Goal: Transaction & Acquisition: Purchase product/service

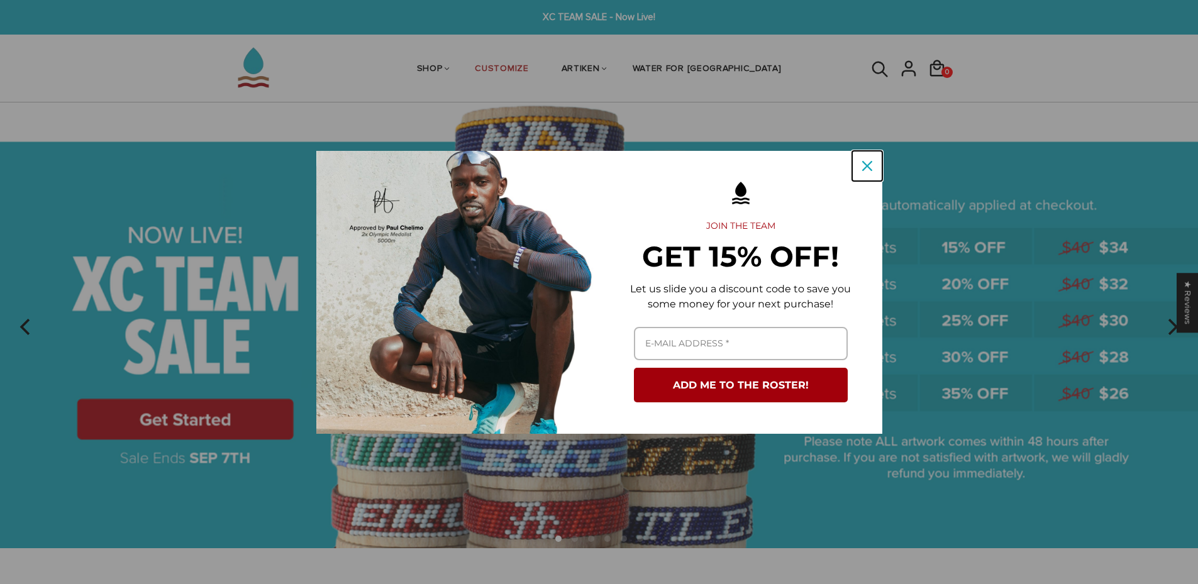
click at [865, 162] on icon "close icon" at bounding box center [867, 166] width 10 height 10
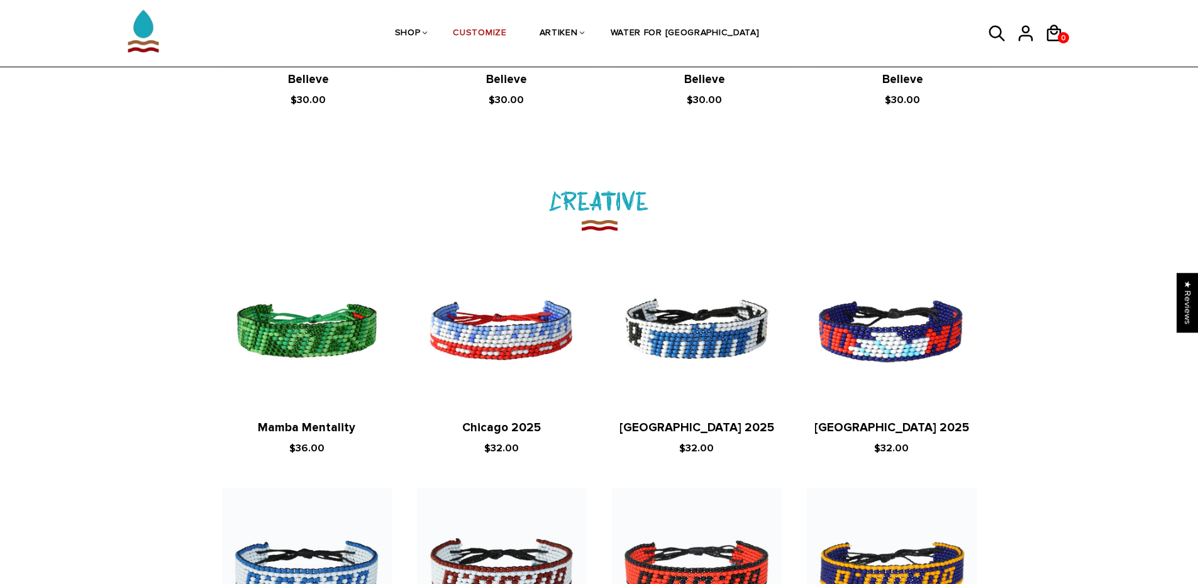
scroll to position [1448, 0]
click at [499, 424] on link "Chicago 2025" at bounding box center [501, 427] width 79 height 14
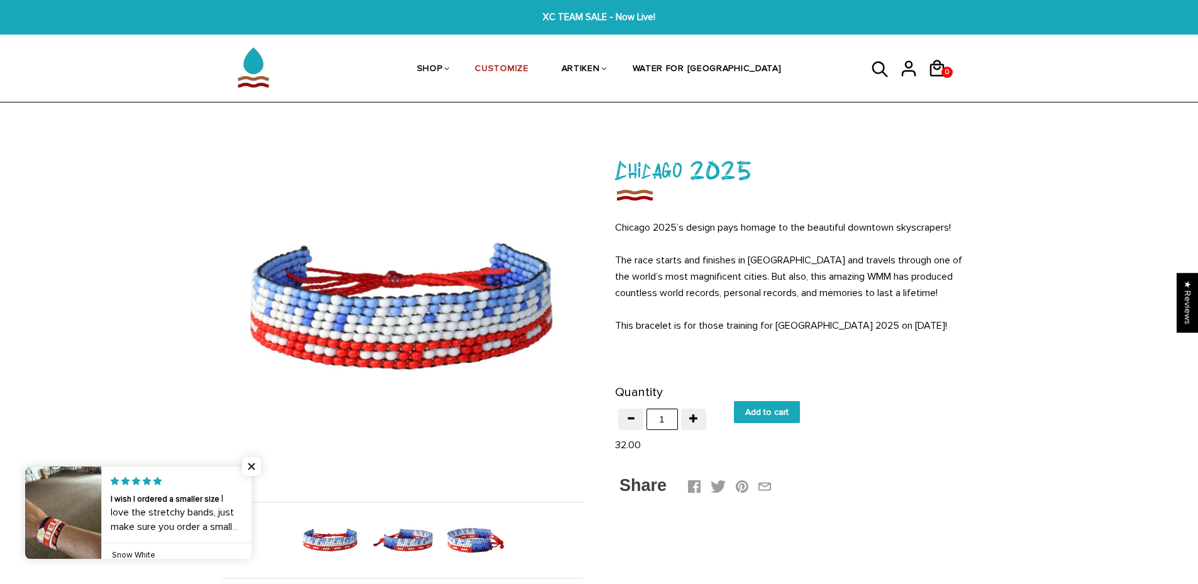
click at [773, 412] on input "Add to cart" at bounding box center [767, 412] width 66 height 22
type input "Add to cart"
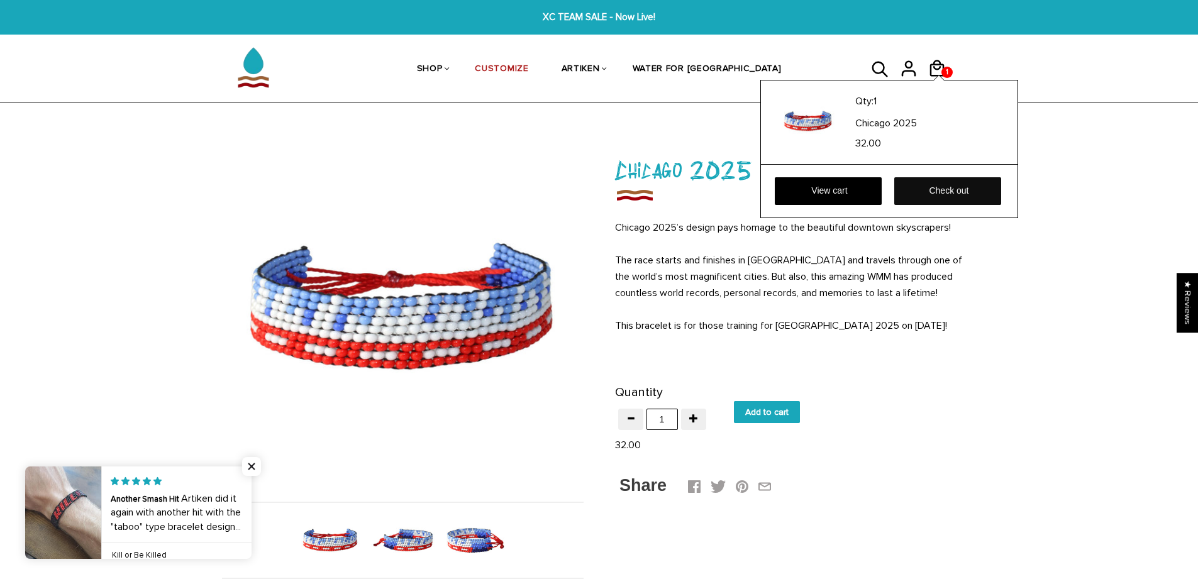
click at [934, 189] on link "Check out" at bounding box center [947, 191] width 107 height 28
